Goal: Task Accomplishment & Management: Complete application form

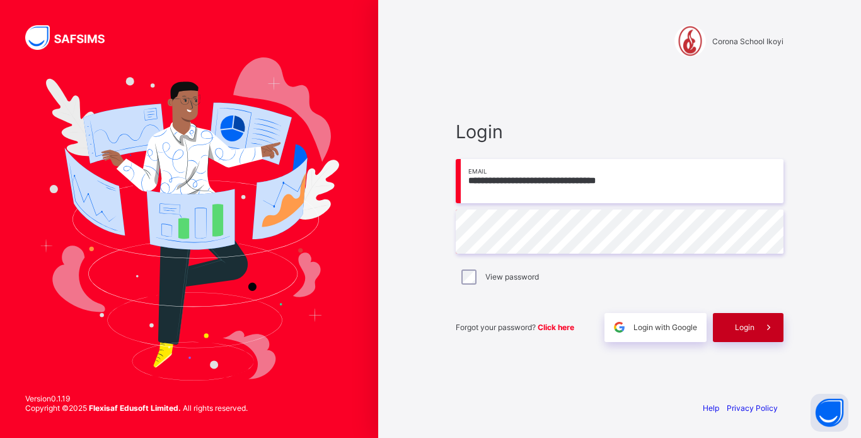
click at [740, 324] on span "Login" at bounding box center [745, 326] width 20 height 9
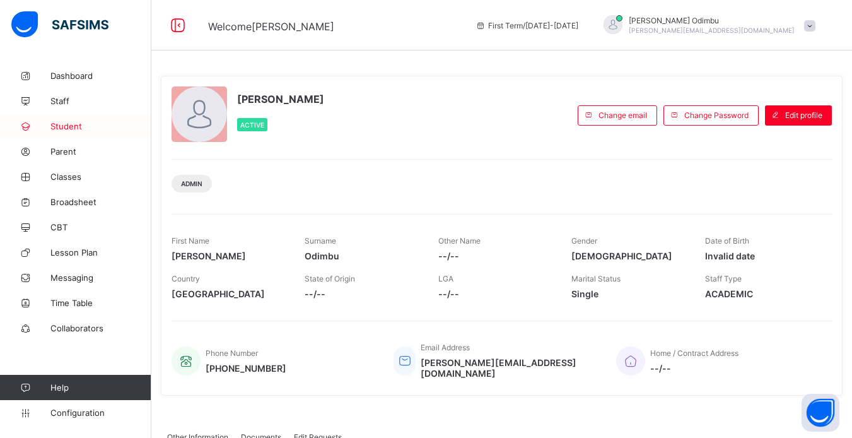
click at [72, 132] on link "Student" at bounding box center [75, 125] width 151 height 25
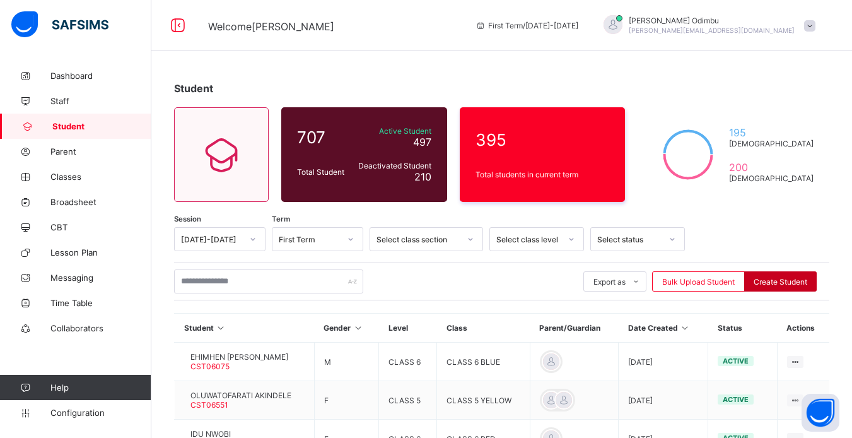
click at [787, 283] on span "Create Student" at bounding box center [780, 281] width 54 height 9
select select "**"
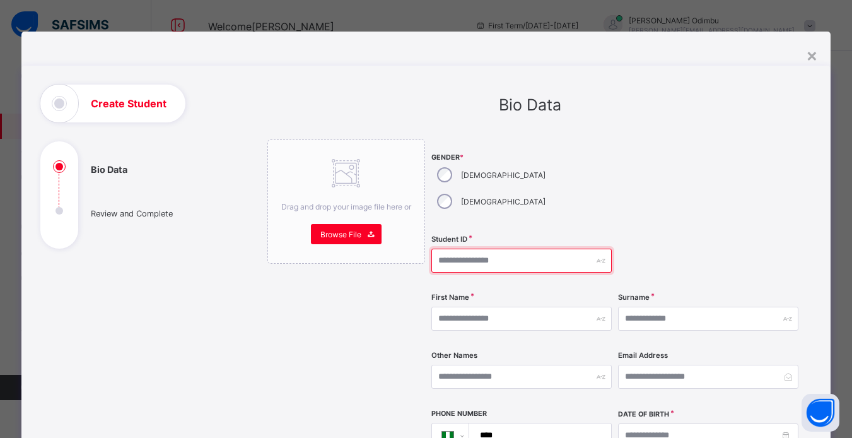
click at [432, 248] on input "text" at bounding box center [521, 260] width 180 height 24
paste input "********"
type input "********"
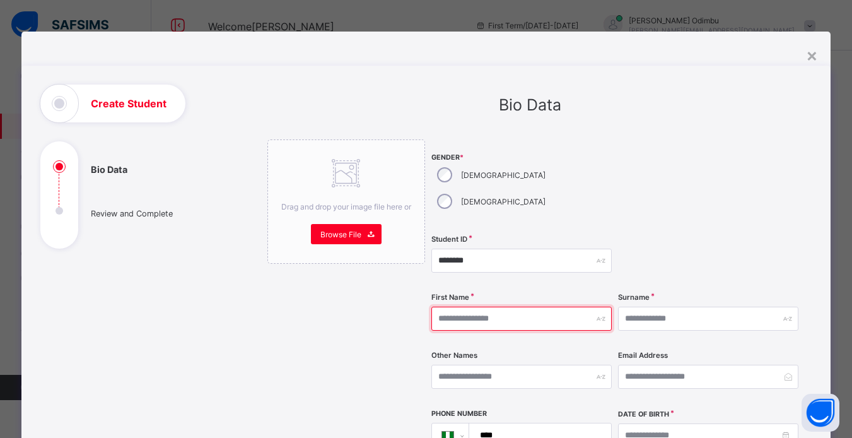
click at [434, 306] on input "text" at bounding box center [521, 318] width 180 height 24
type input "*****"
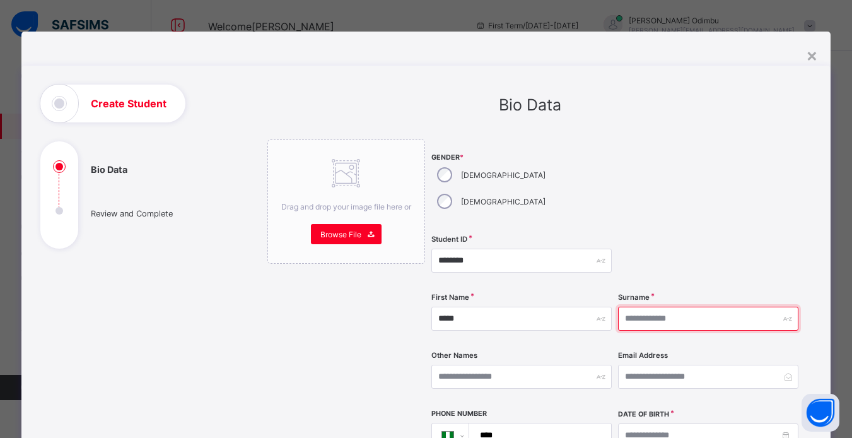
click at [623, 306] on input "text" at bounding box center [708, 318] width 180 height 24
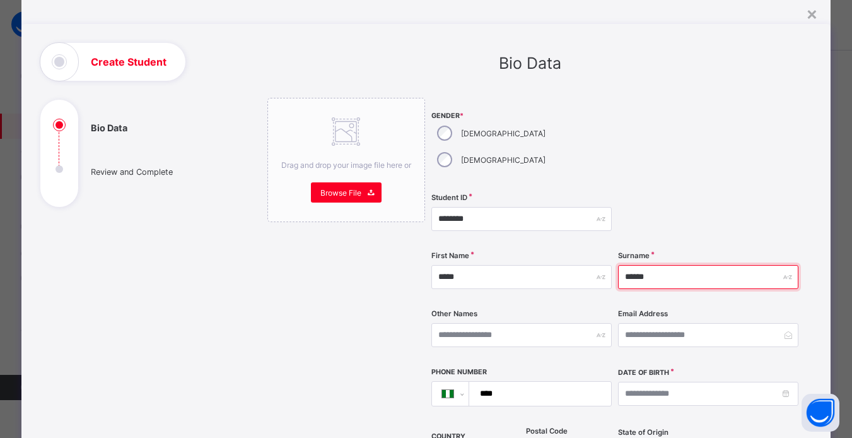
scroll to position [126, 0]
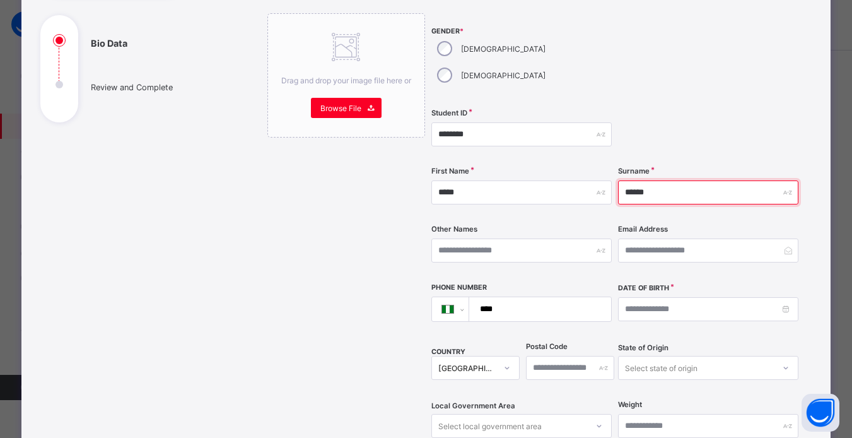
type input "******"
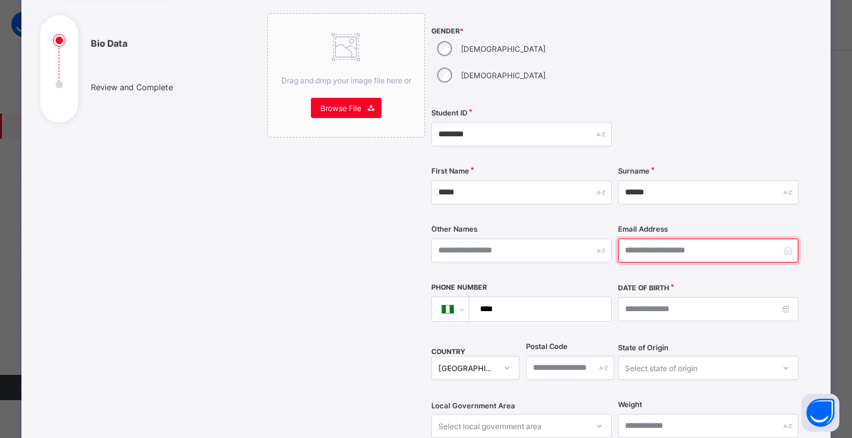
click at [624, 238] on input "email" at bounding box center [708, 250] width 180 height 24
type input "**********"
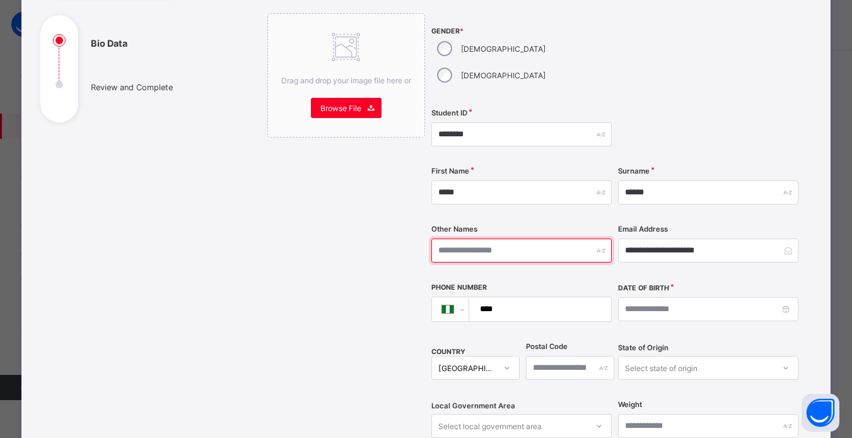
click at [433, 238] on input "text" at bounding box center [521, 250] width 180 height 24
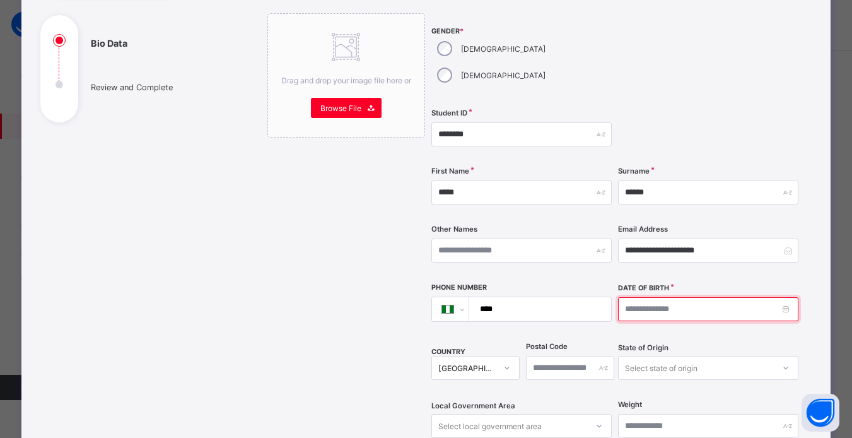
click at [683, 297] on input at bounding box center [708, 309] width 180 height 24
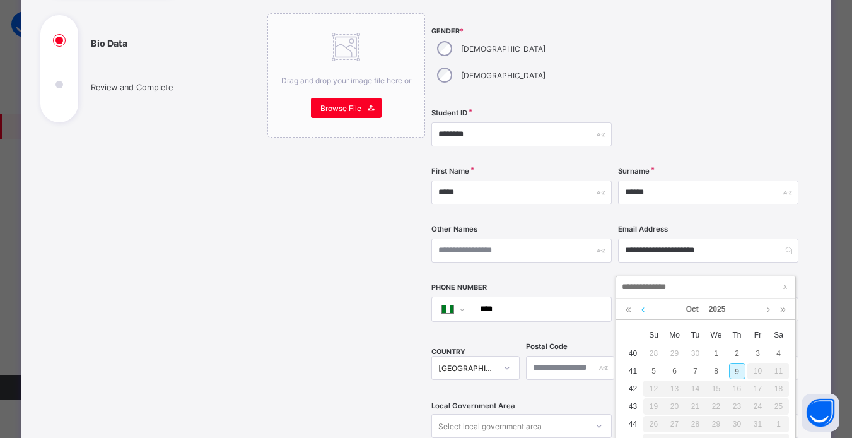
click at [642, 310] on link at bounding box center [642, 308] width 9 height 21
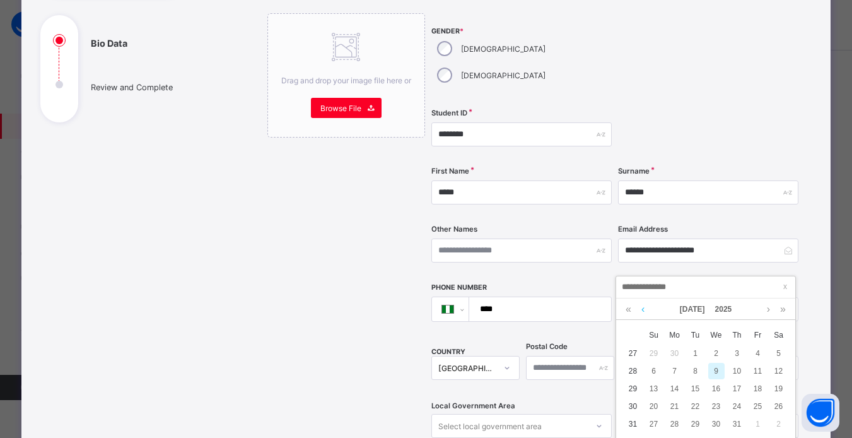
click at [642, 310] on link at bounding box center [642, 308] width 9 height 21
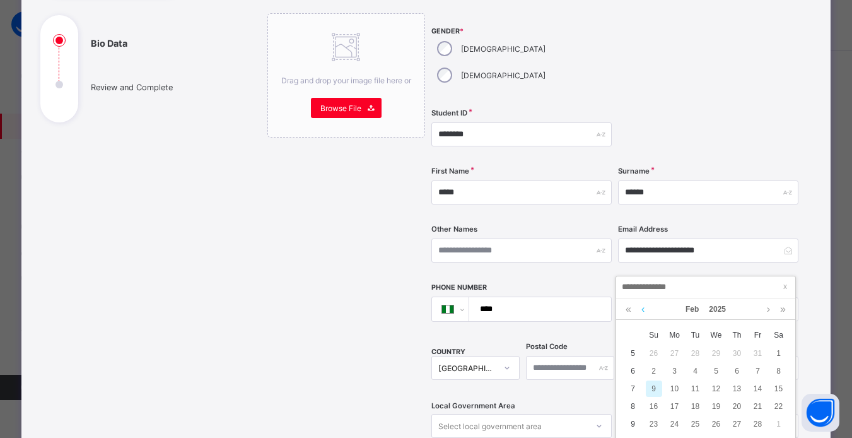
click at [642, 310] on link at bounding box center [642, 308] width 9 height 21
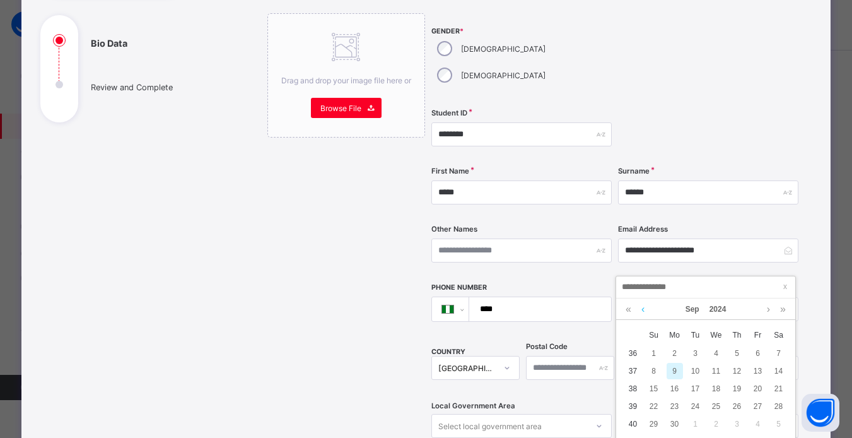
click at [642, 310] on link at bounding box center [642, 308] width 9 height 21
click at [641, 310] on link at bounding box center [642, 308] width 9 height 21
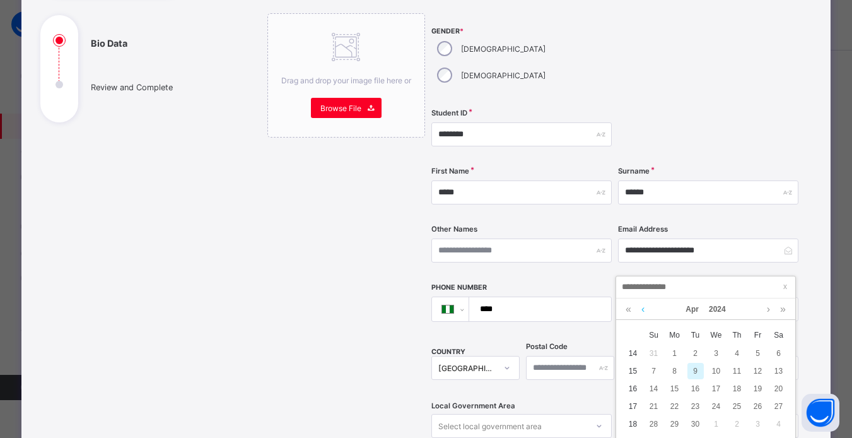
click at [640, 310] on link at bounding box center [642, 308] width 9 height 21
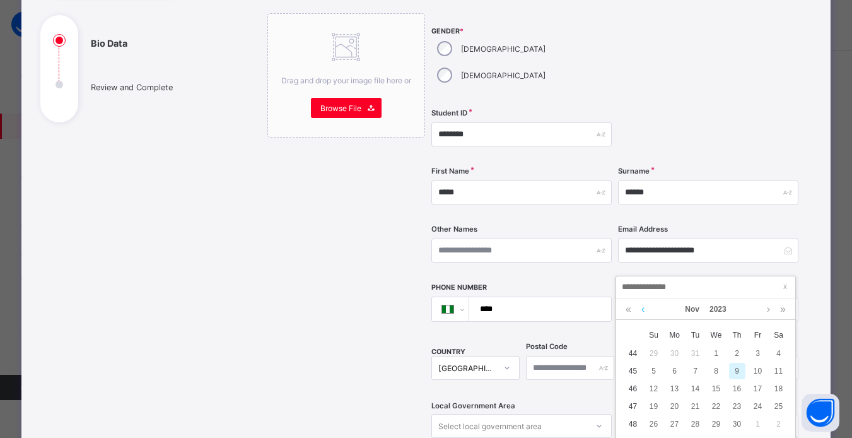
click at [640, 310] on link at bounding box center [642, 308] width 9 height 21
click at [642, 309] on link at bounding box center [642, 308] width 9 height 21
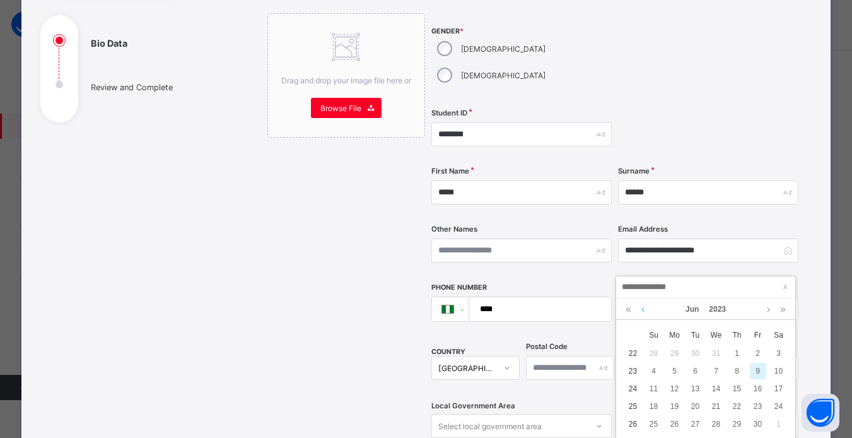
click at [642, 309] on link at bounding box center [642, 308] width 9 height 21
click at [642, 308] on link at bounding box center [642, 308] width 9 height 21
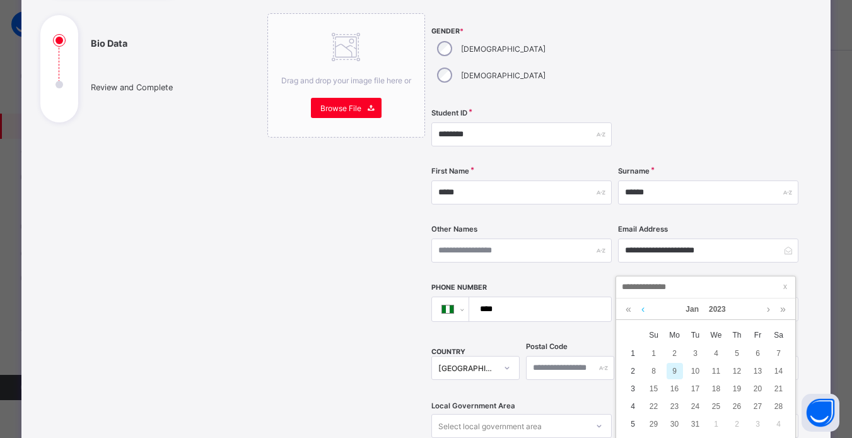
click at [643, 308] on link at bounding box center [642, 308] width 9 height 21
click at [644, 308] on link at bounding box center [642, 308] width 9 height 21
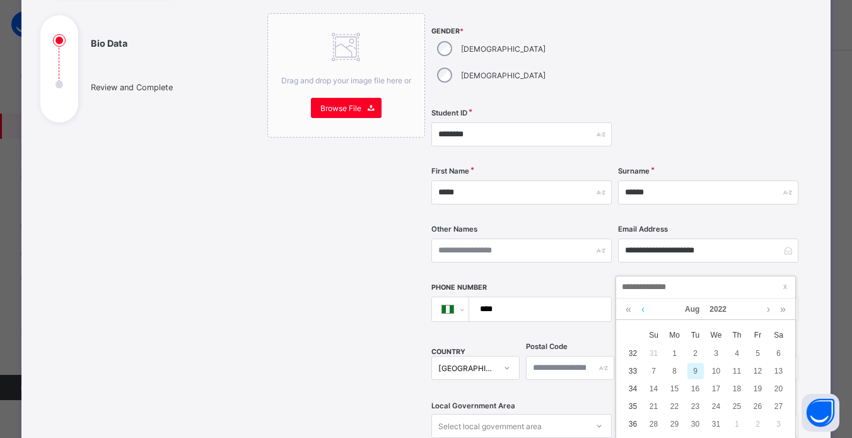
click at [644, 308] on link at bounding box center [642, 308] width 9 height 21
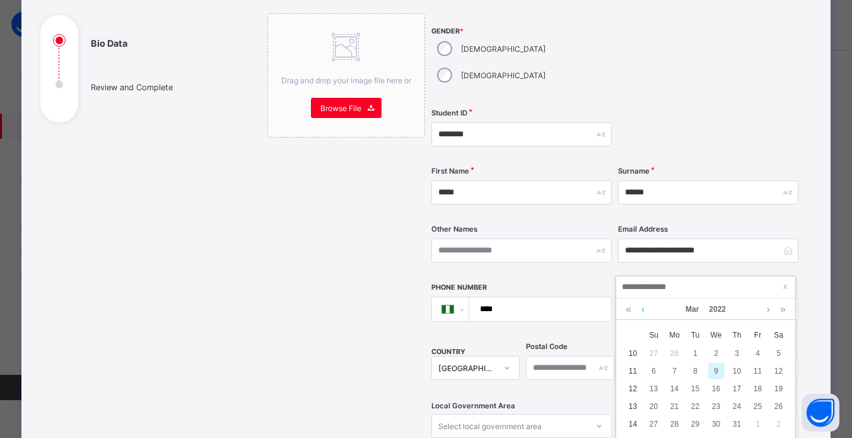
click at [645, 308] on link at bounding box center [642, 308] width 9 height 21
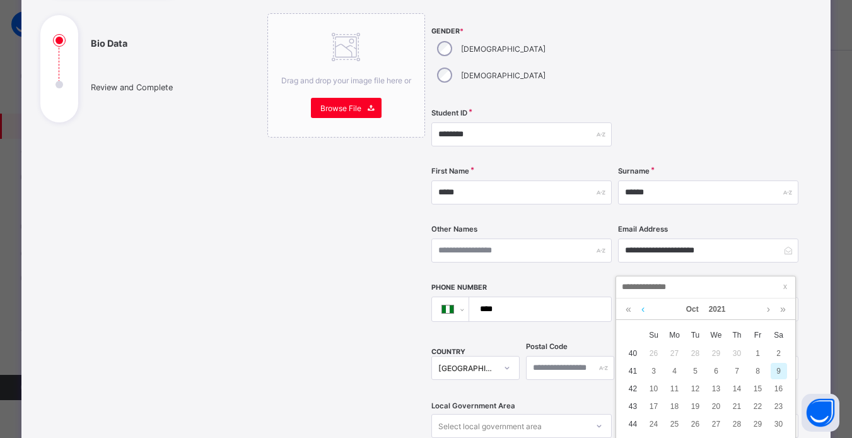
click at [645, 308] on link at bounding box center [642, 308] width 9 height 21
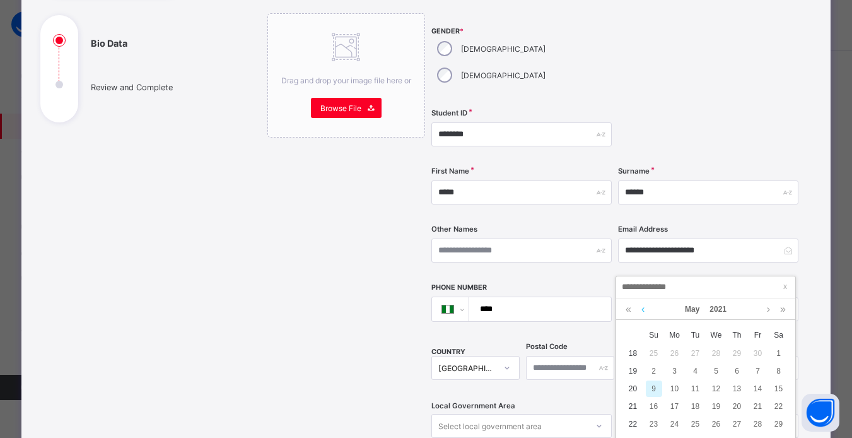
click at [645, 308] on link at bounding box center [642, 308] width 9 height 21
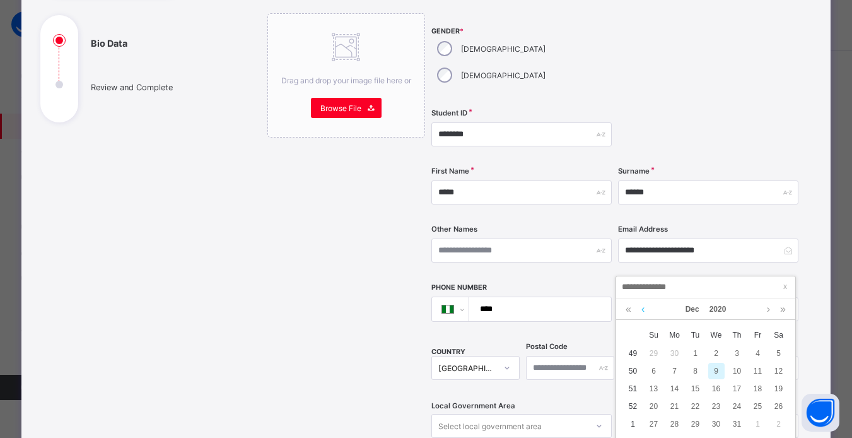
click at [645, 308] on link at bounding box center [642, 308] width 9 height 21
click at [644, 308] on link at bounding box center [642, 308] width 9 height 21
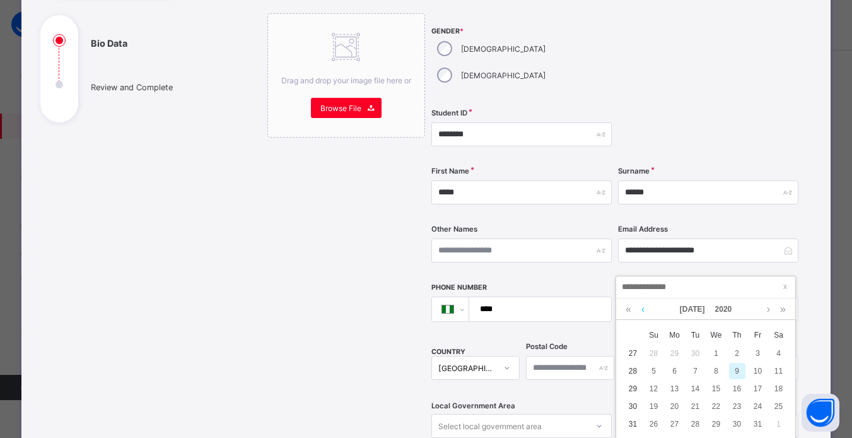
click at [644, 308] on link at bounding box center [642, 308] width 9 height 21
click at [643, 308] on link at bounding box center [642, 308] width 9 height 21
click at [643, 306] on link at bounding box center [642, 308] width 9 height 21
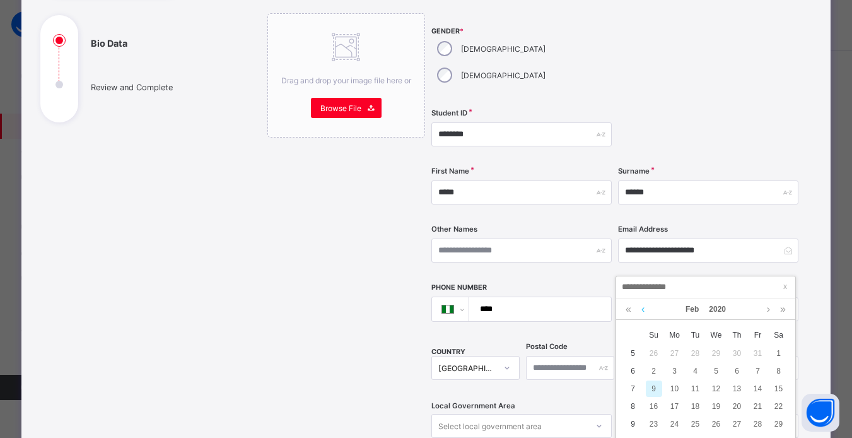
click at [643, 306] on link at bounding box center [642, 308] width 9 height 21
click at [644, 308] on link at bounding box center [642, 308] width 9 height 21
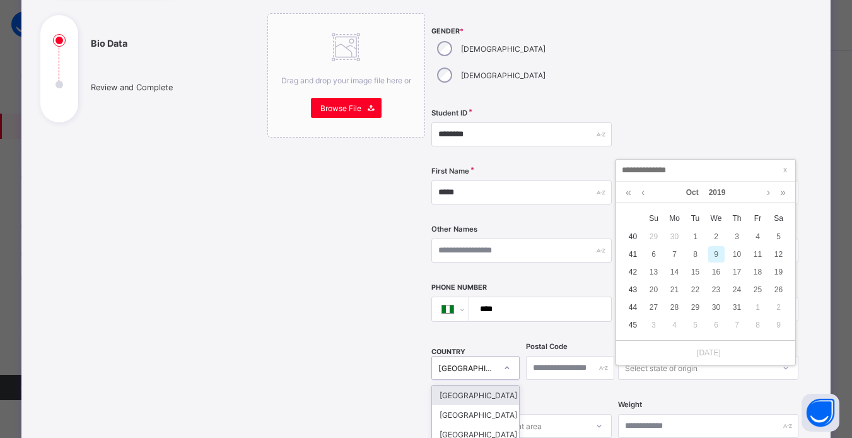
scroll to position [243, 0]
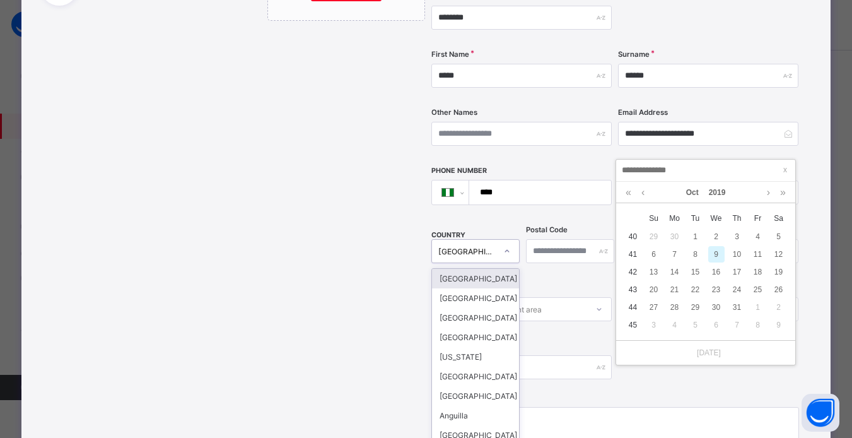
click at [513, 263] on div "option [GEOGRAPHIC_DATA] focused, 1 of 250. 250 results available. Use Up and D…" at bounding box center [475, 251] width 88 height 24
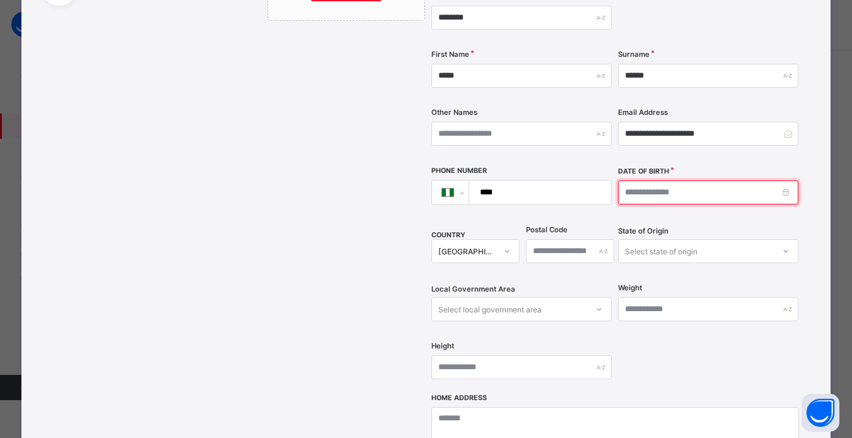
click at [630, 180] on input at bounding box center [708, 192] width 180 height 24
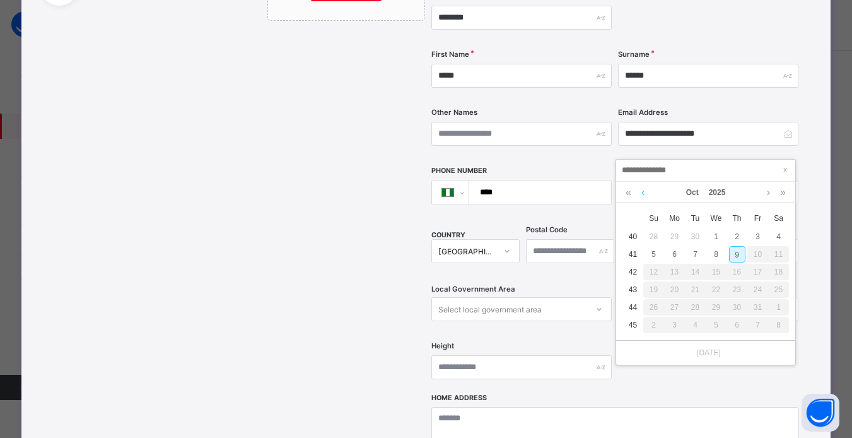
click at [643, 192] on link at bounding box center [642, 192] width 9 height 21
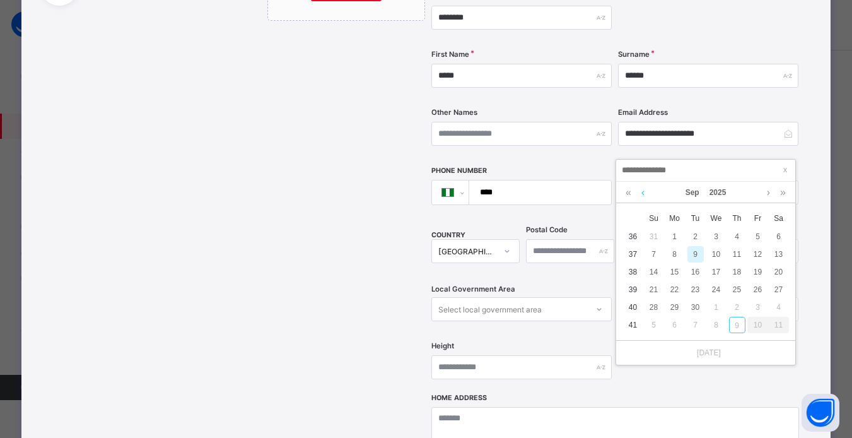
click at [643, 192] on link at bounding box center [642, 192] width 9 height 21
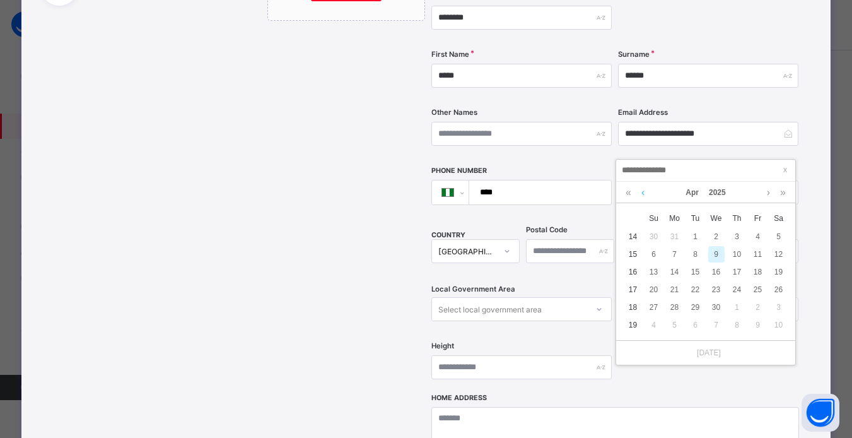
click at [643, 192] on link at bounding box center [642, 192] width 9 height 21
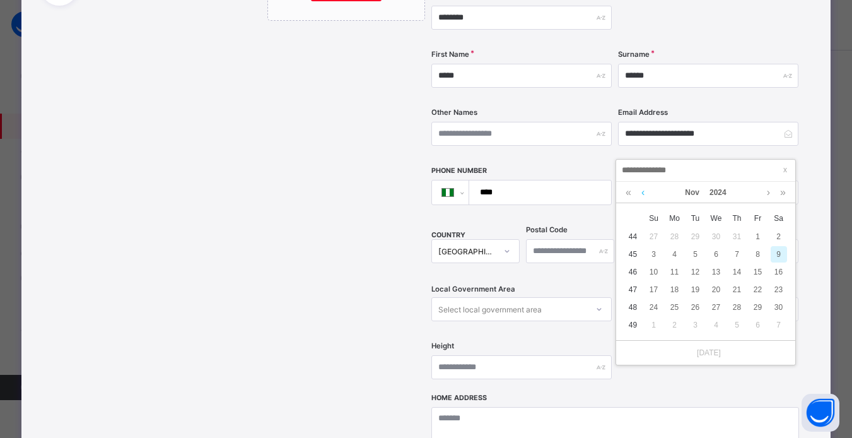
click at [643, 192] on link at bounding box center [642, 192] width 9 height 21
click at [628, 170] on input at bounding box center [705, 170] width 171 height 14
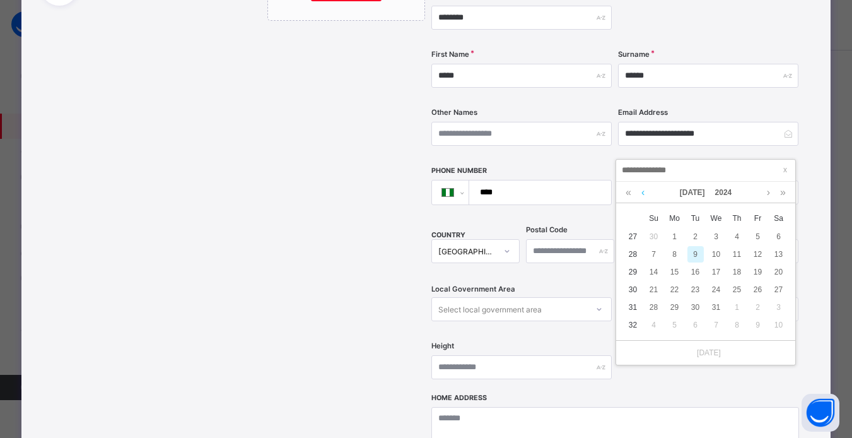
click at [642, 192] on link at bounding box center [642, 192] width 9 height 21
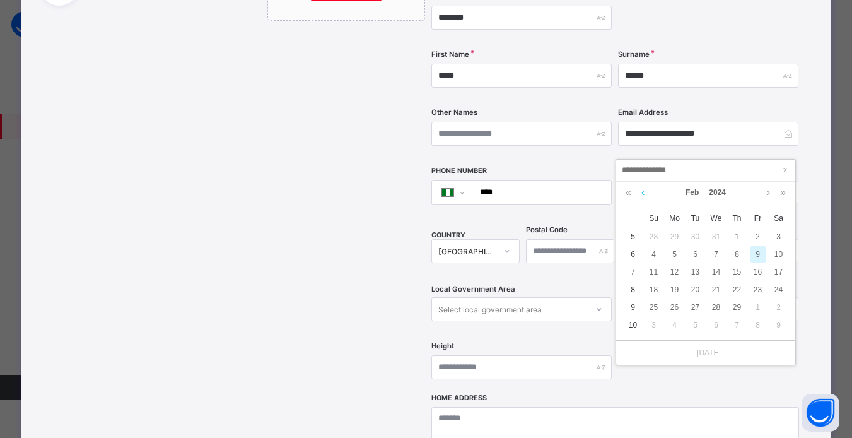
click at [642, 192] on link at bounding box center [642, 192] width 9 height 21
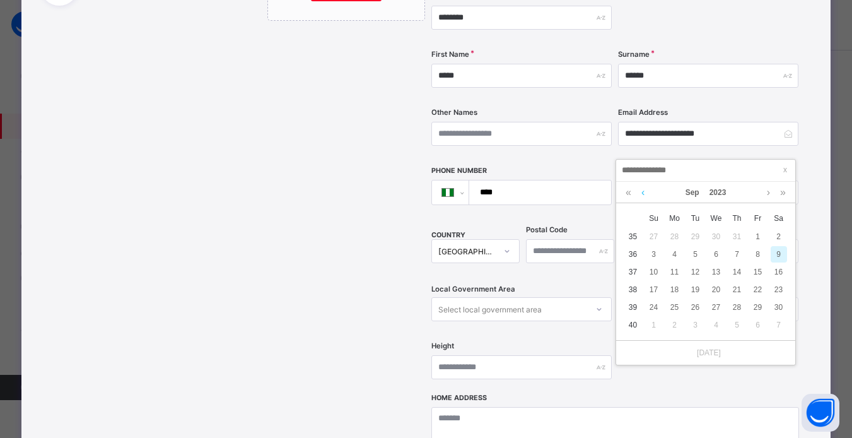
click at [642, 192] on link at bounding box center [642, 192] width 9 height 21
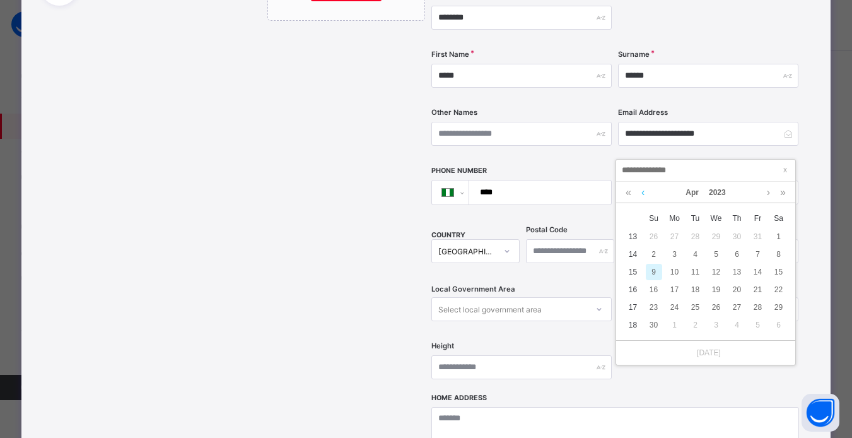
click at [642, 192] on link at bounding box center [642, 192] width 9 height 21
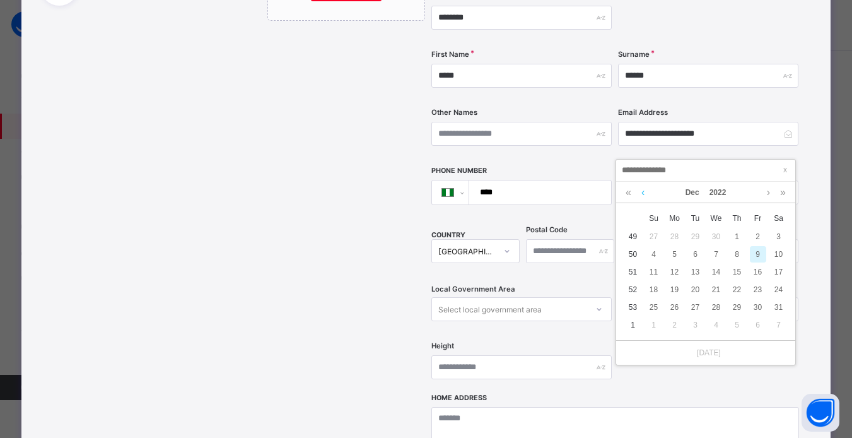
click at [642, 192] on link at bounding box center [642, 192] width 9 height 21
click at [641, 191] on link at bounding box center [642, 192] width 9 height 21
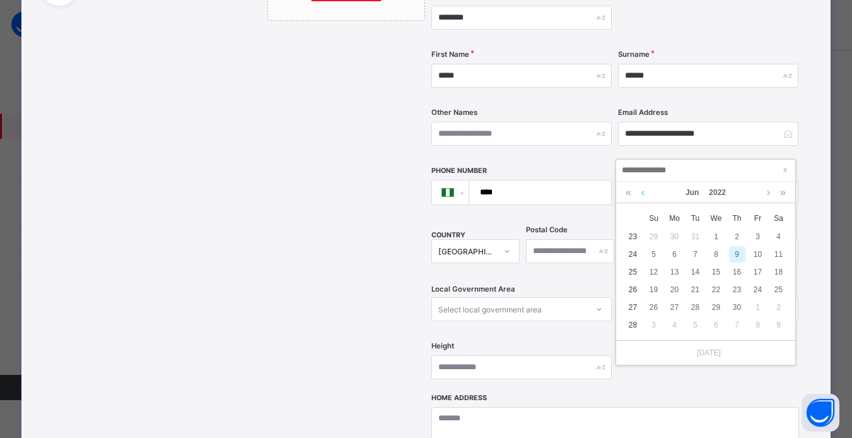
click at [641, 191] on link at bounding box center [642, 192] width 9 height 21
click at [640, 190] on link at bounding box center [642, 192] width 9 height 21
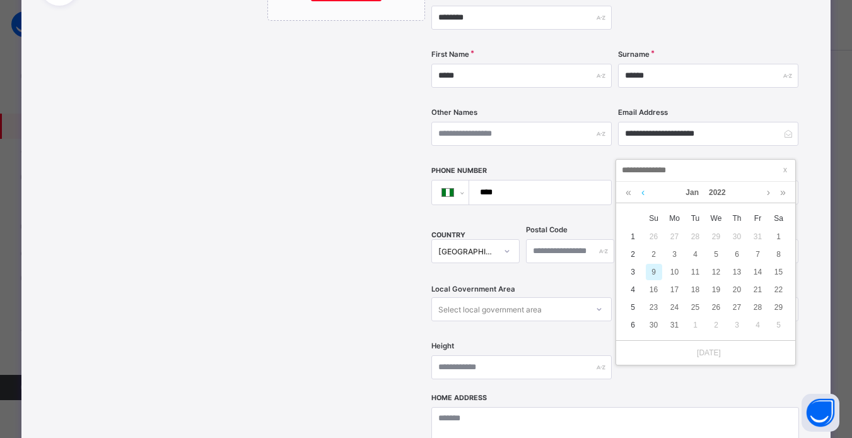
click at [641, 192] on link at bounding box center [642, 192] width 9 height 21
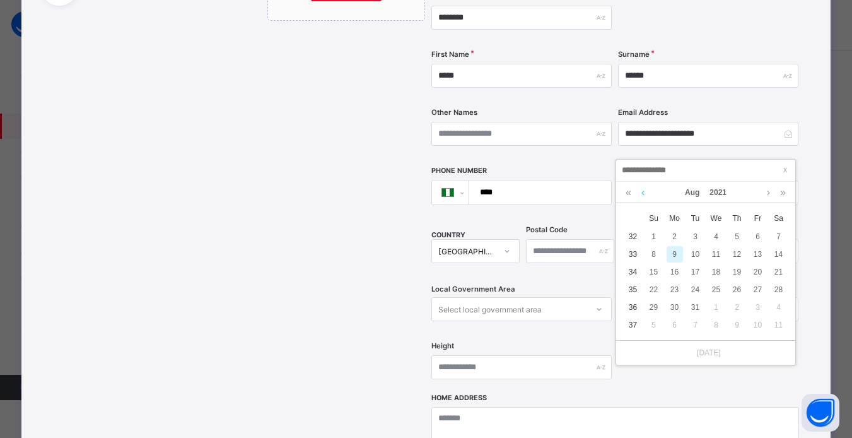
click at [642, 194] on link at bounding box center [642, 192] width 9 height 21
click at [642, 193] on link at bounding box center [642, 192] width 9 height 21
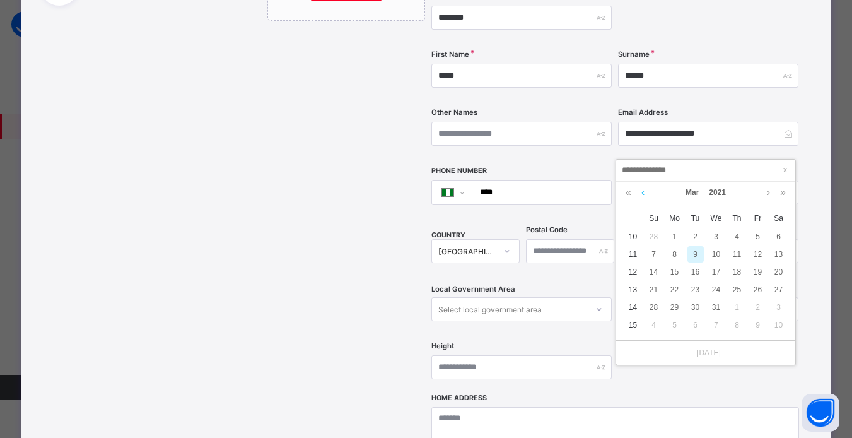
click at [642, 192] on link at bounding box center [642, 192] width 9 height 21
click at [644, 196] on link at bounding box center [642, 192] width 9 height 21
click at [644, 193] on link at bounding box center [642, 192] width 9 height 21
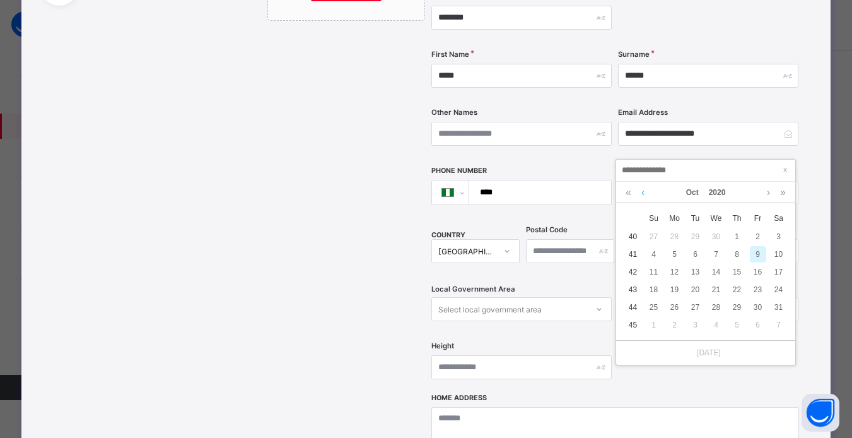
click at [644, 193] on link at bounding box center [642, 192] width 9 height 21
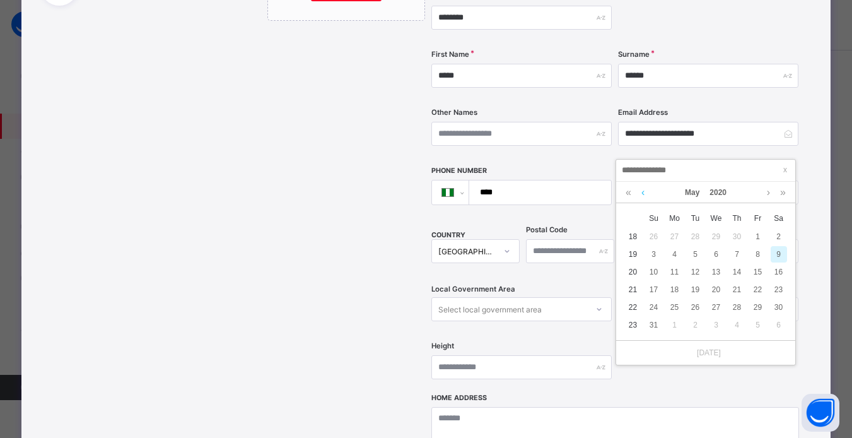
click at [644, 193] on link at bounding box center [642, 192] width 9 height 21
click at [644, 192] on link at bounding box center [642, 192] width 9 height 21
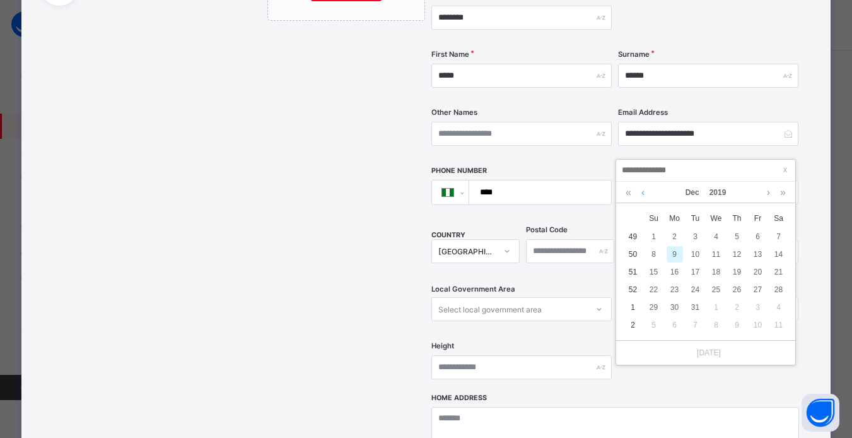
click at [643, 192] on link at bounding box center [642, 192] width 9 height 21
click at [641, 191] on link at bounding box center [642, 192] width 9 height 21
click at [640, 190] on link at bounding box center [642, 192] width 9 height 21
click at [643, 194] on link at bounding box center [642, 192] width 9 height 21
click at [768, 195] on link at bounding box center [767, 192] width 9 height 21
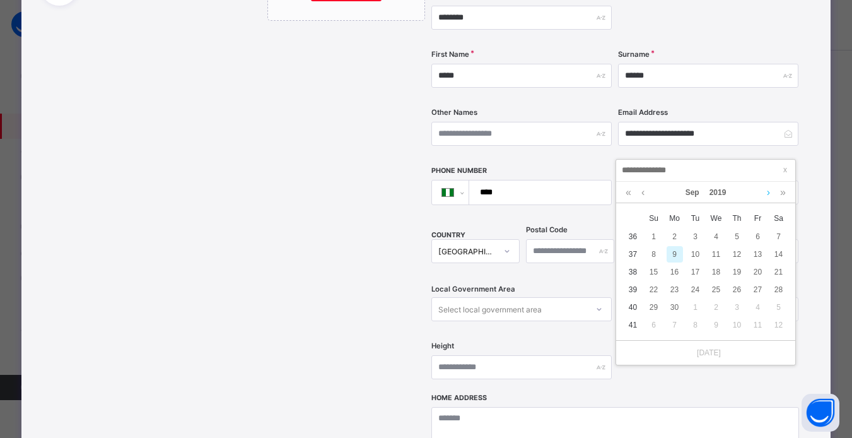
click at [768, 195] on link at bounding box center [767, 192] width 9 height 21
click at [718, 252] on div "9" at bounding box center [716, 254] width 16 height 16
type input "**********"
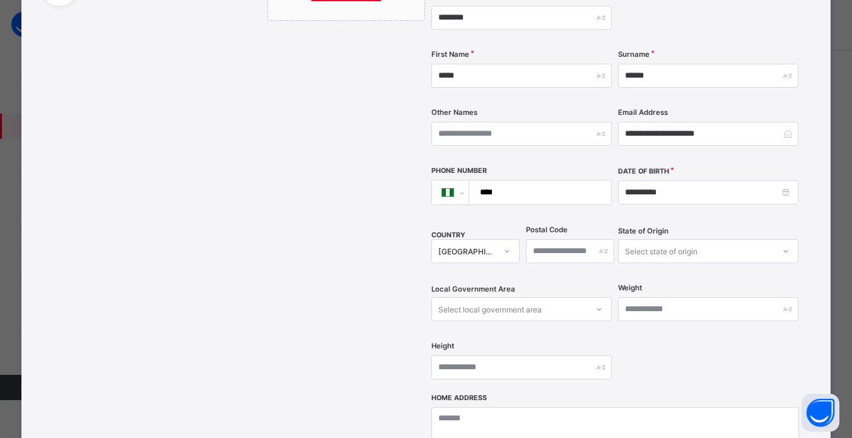
click at [668, 225] on div "State of Origin Select state of origin" at bounding box center [708, 251] width 180 height 52
click at [634, 239] on div "Select state of origin" at bounding box center [661, 251] width 73 height 24
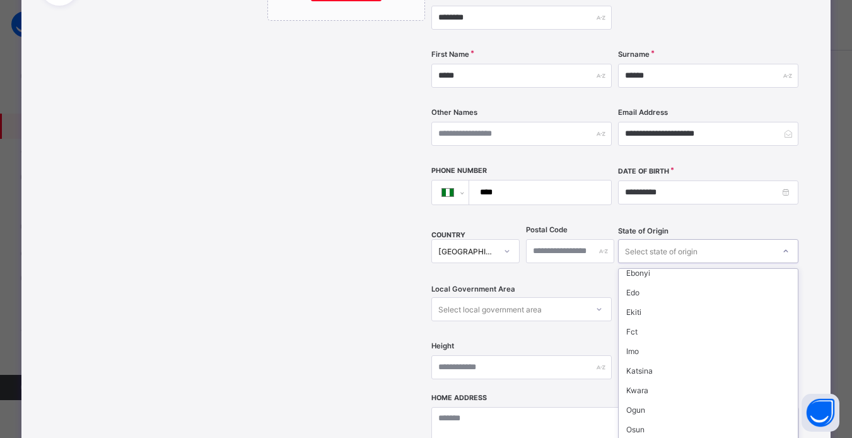
scroll to position [0, 0]
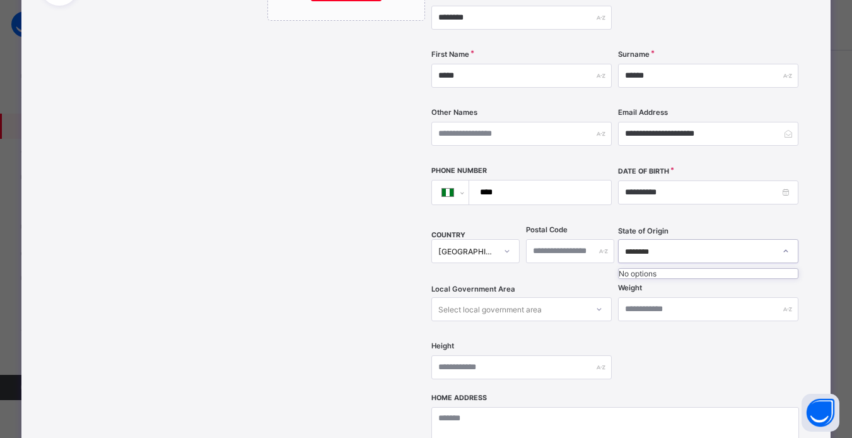
type input "********"
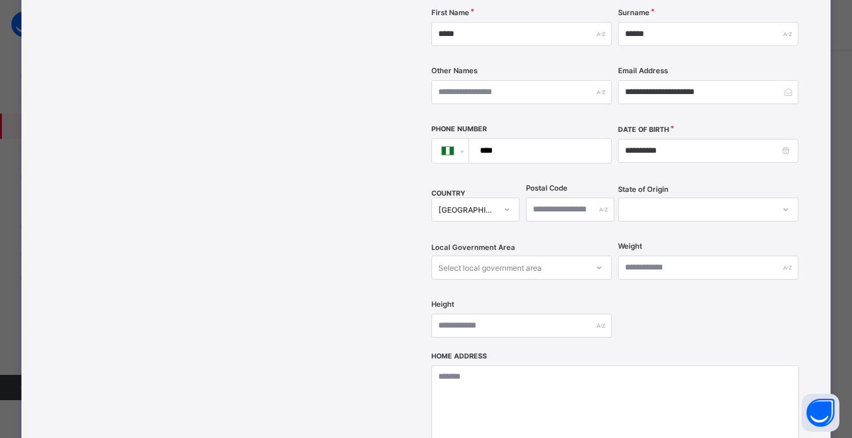
scroll to position [315, 0]
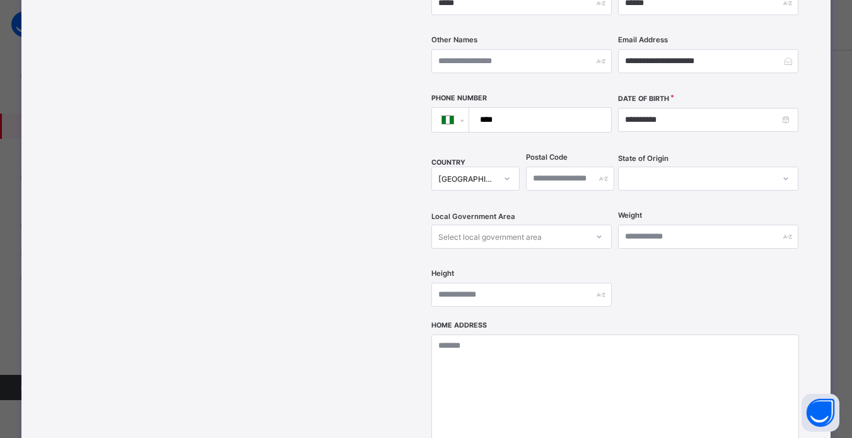
click at [513, 108] on input "****" at bounding box center [537, 120] width 131 height 24
type input "**********"
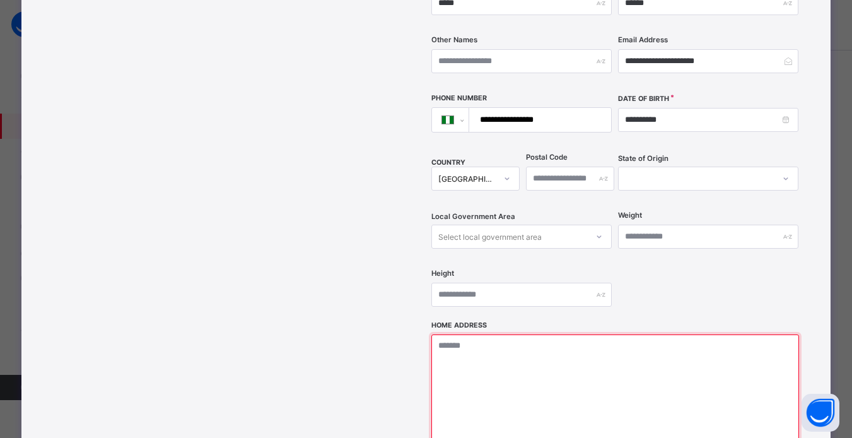
click at [432, 334] on textarea at bounding box center [615, 397] width 368 height 126
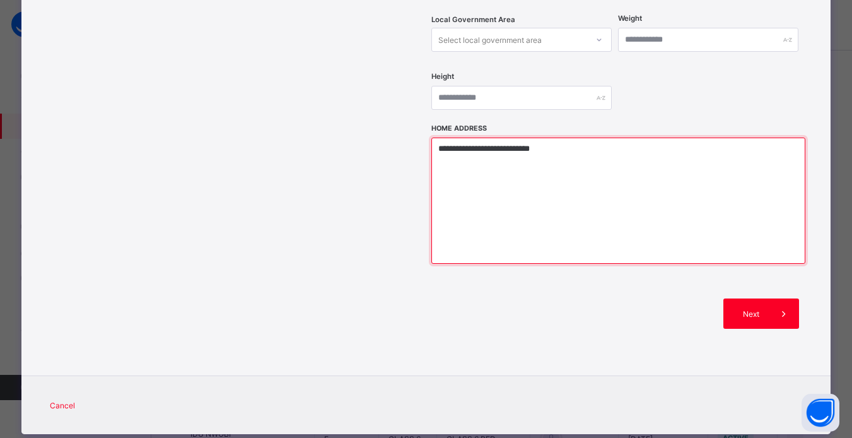
scroll to position [514, 0]
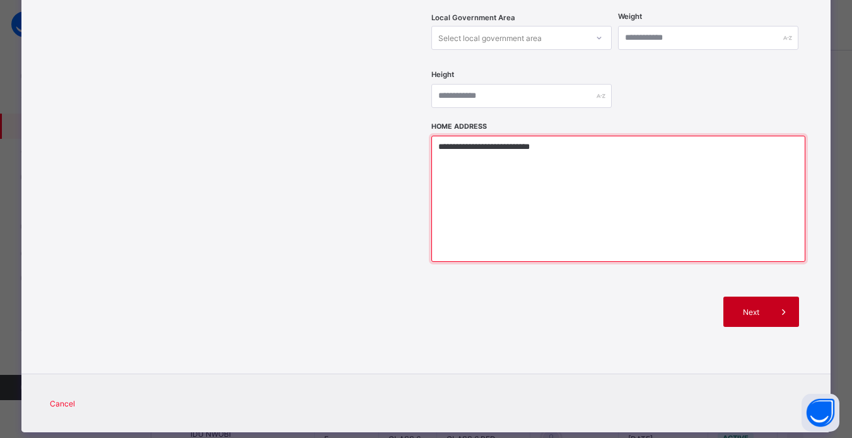
type textarea "**********"
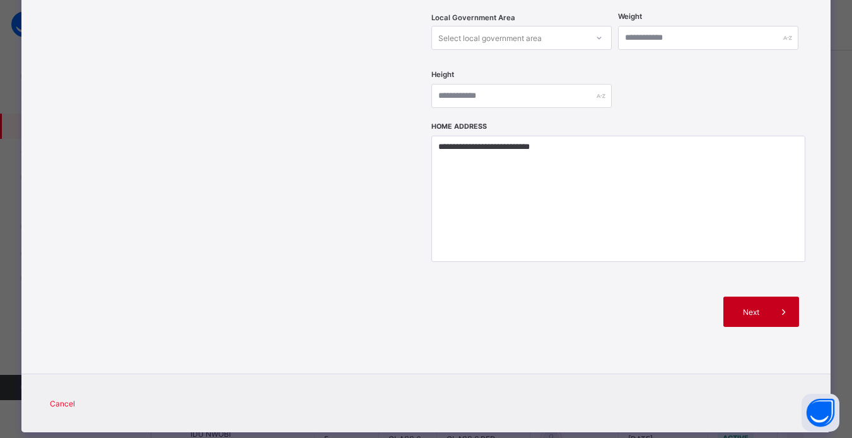
click at [750, 307] on span "Next" at bounding box center [751, 311] width 36 height 9
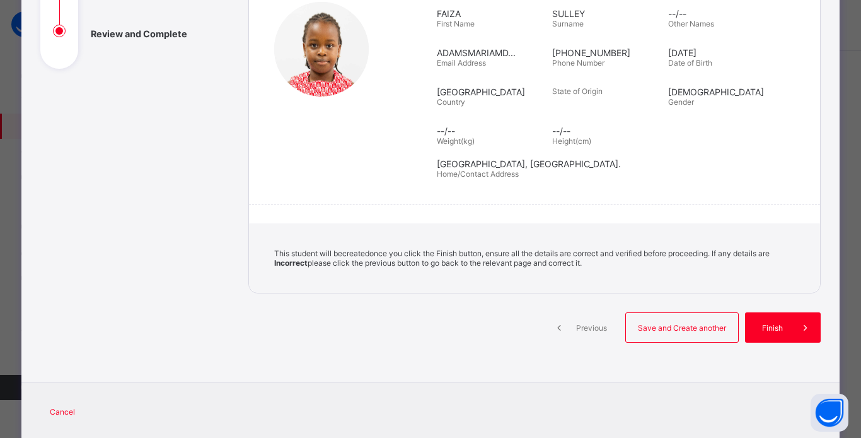
scroll to position [214, 0]
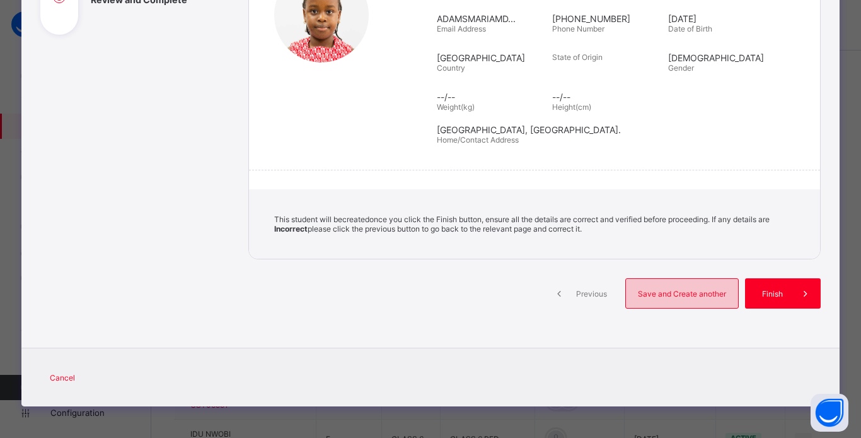
click at [658, 294] on span "Save and Create another" at bounding box center [682, 293] width 93 height 9
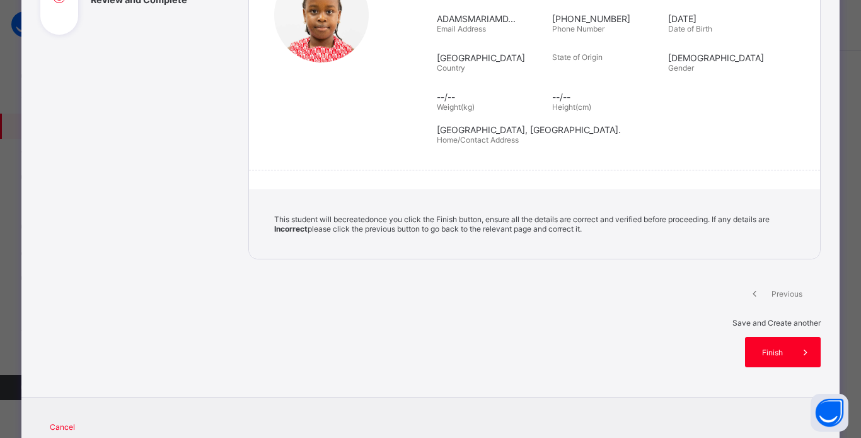
select select "**"
